Goal: Find specific page/section: Find specific page/section

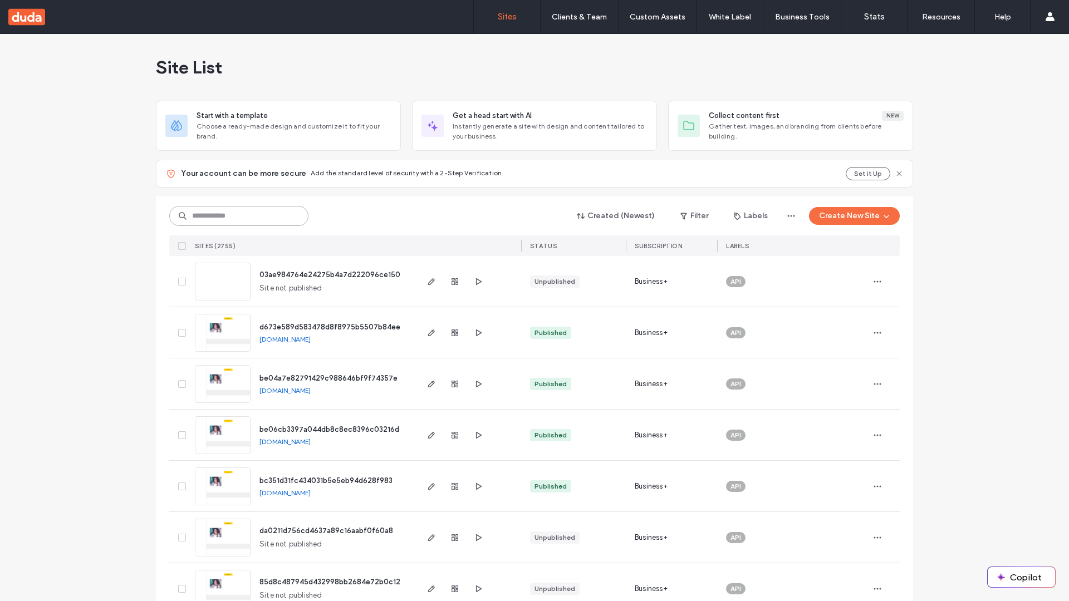
click at [239, 216] on input at bounding box center [238, 216] width 139 height 20
type input "**********"
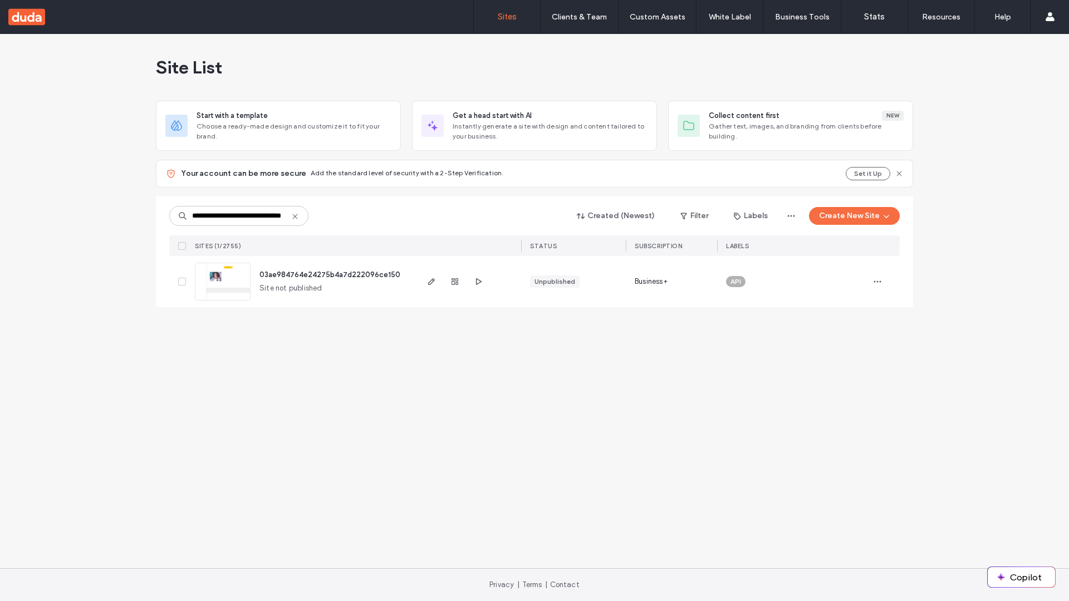
click at [331, 274] on span "03ae984764e24275b4a7d222096ce150" at bounding box center [329, 275] width 141 height 8
